Goal: Information Seeking & Learning: Learn about a topic

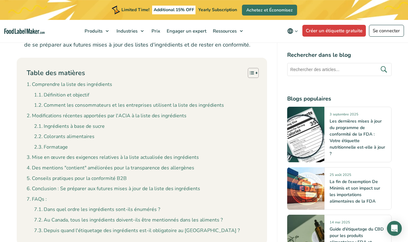
scroll to position [619, 0]
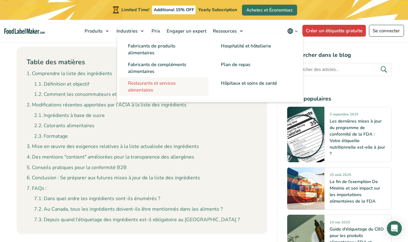
click at [143, 84] on span "Restaurants et services alimentaires" at bounding box center [152, 86] width 48 height 13
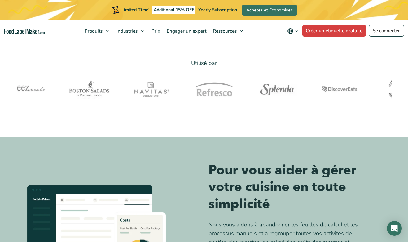
scroll to position [2359, 0]
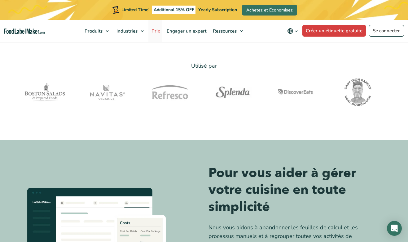
click at [155, 32] on span "Prix" at bounding box center [155, 31] width 11 height 6
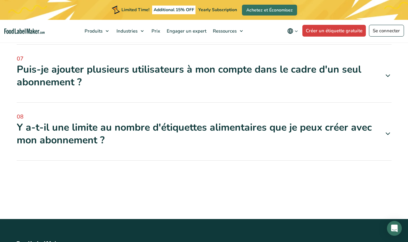
scroll to position [2383, 0]
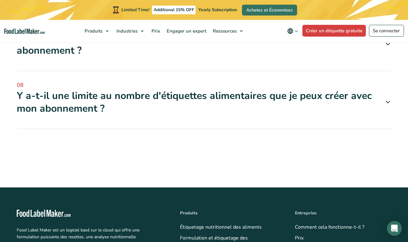
click at [386, 98] on icon at bounding box center [387, 101] width 7 height 7
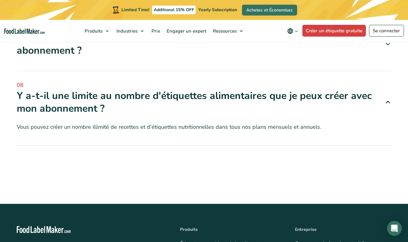
click at [329, 240] on link "Comment cela fonctionne-t-il ?" at bounding box center [329, 243] width 69 height 7
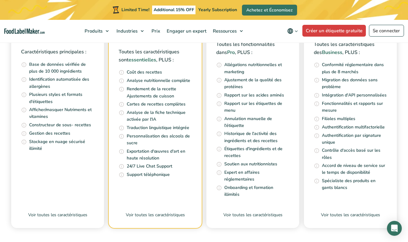
scroll to position [2184, 0]
